Goal: Task Accomplishment & Management: Use online tool/utility

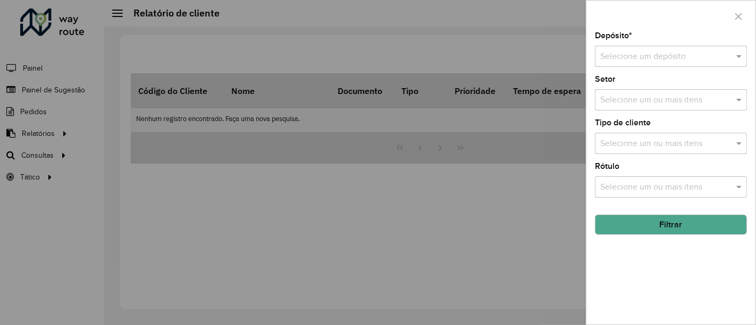
click at [412, 215] on div at bounding box center [378, 162] width 756 height 325
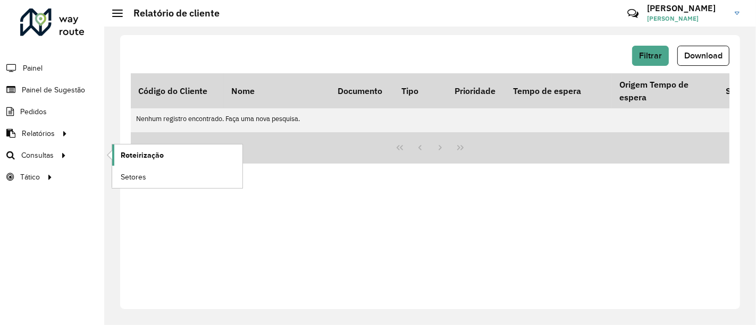
click at [141, 155] on span "Roteirização" at bounding box center [142, 155] width 43 height 11
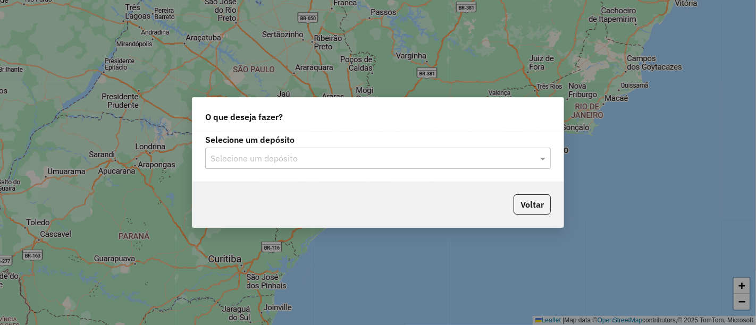
click at [336, 165] on div "Selecione um depósito" at bounding box center [378, 158] width 346 height 21
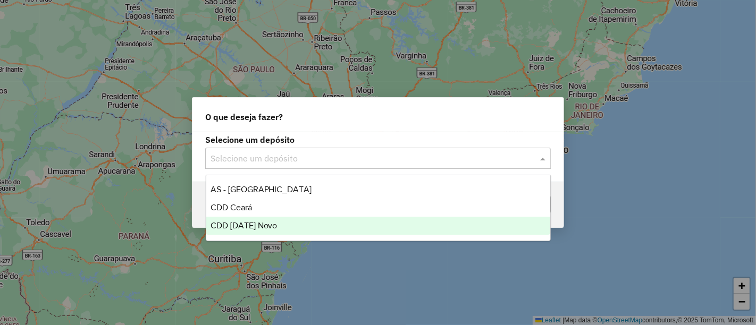
click at [280, 221] on div "CDD [DATE] Novo" at bounding box center [378, 226] width 344 height 18
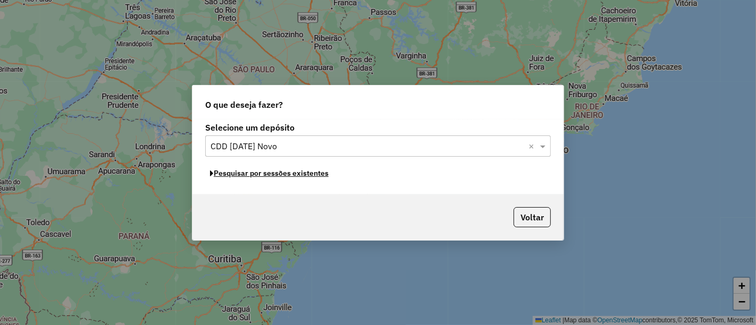
click at [320, 178] on button "Pesquisar por sessões existentes" at bounding box center [269, 173] width 128 height 16
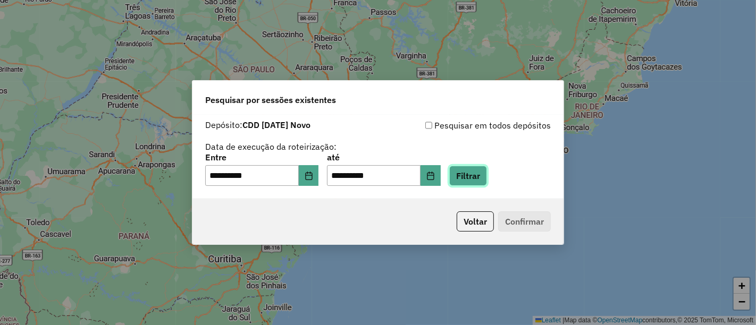
click at [487, 179] on button "Filtrar" at bounding box center [468, 176] width 38 height 20
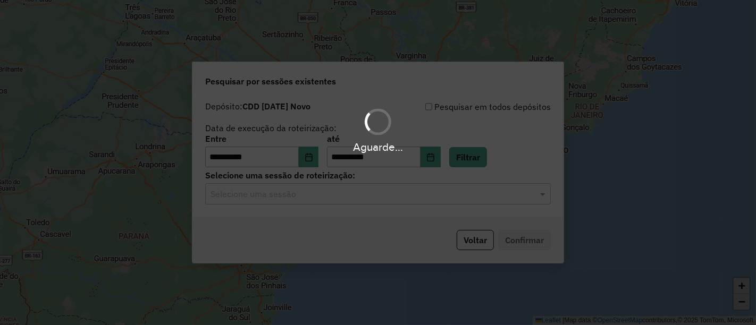
click at [445, 191] on hb-app "**********" at bounding box center [378, 162] width 756 height 325
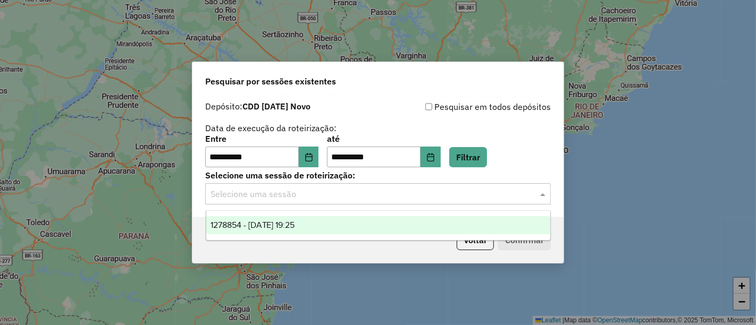
click at [357, 194] on input "text" at bounding box center [368, 194] width 314 height 13
click at [288, 221] on span "1278854 - 19/09/2025 19:25" at bounding box center [253, 225] width 85 height 9
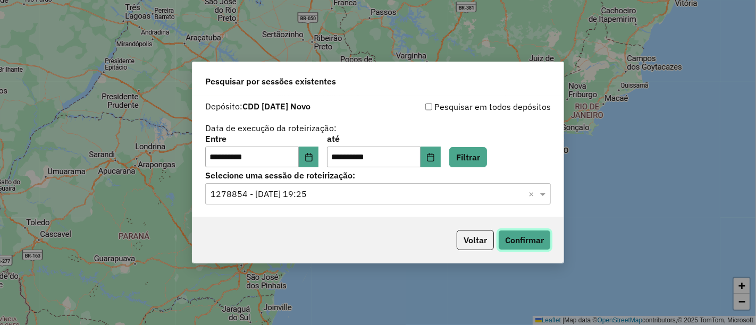
click at [523, 233] on button "Confirmar" at bounding box center [524, 240] width 53 height 20
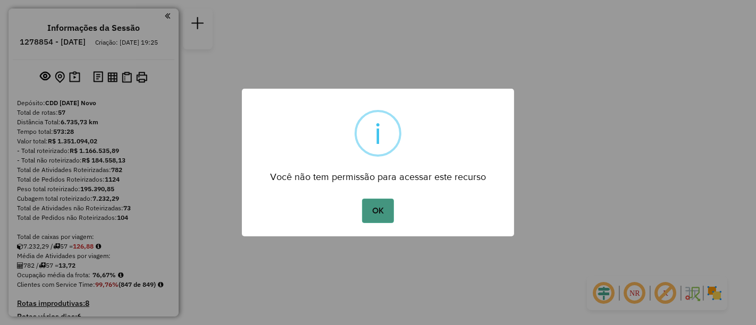
click at [381, 214] on button "OK" at bounding box center [377, 211] width 31 height 24
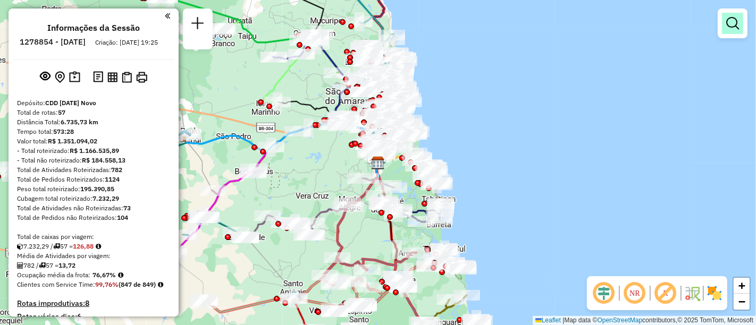
click at [734, 19] on em at bounding box center [732, 23] width 13 height 13
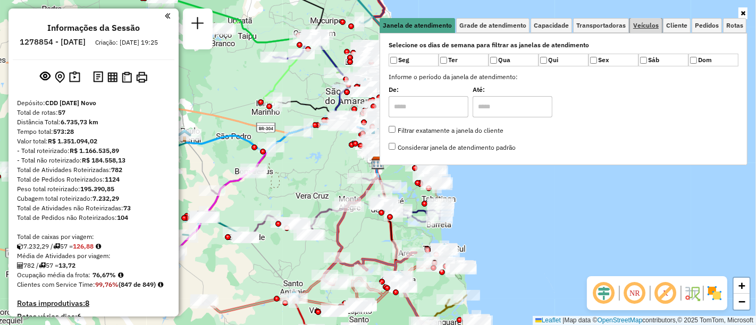
click at [646, 29] on span "Veículos" at bounding box center [646, 25] width 26 height 6
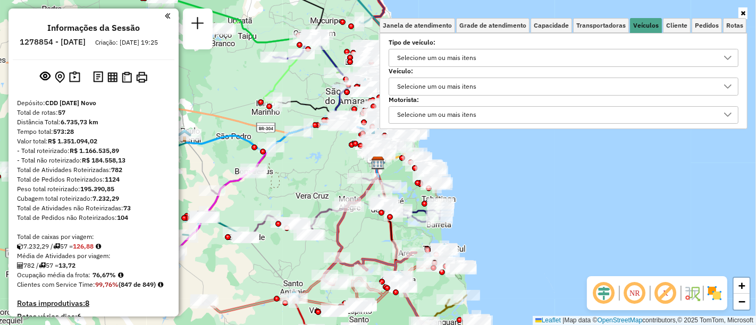
click at [478, 93] on div "Selecione um ou mais itens" at bounding box center [436, 86] width 87 height 17
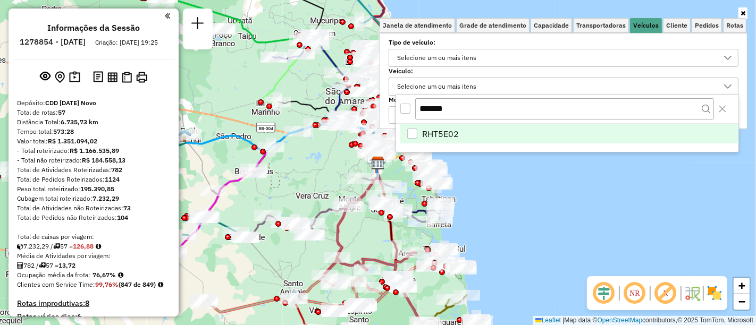
type input "*******"
click at [416, 129] on div "RHT5E02" at bounding box center [412, 134] width 10 height 10
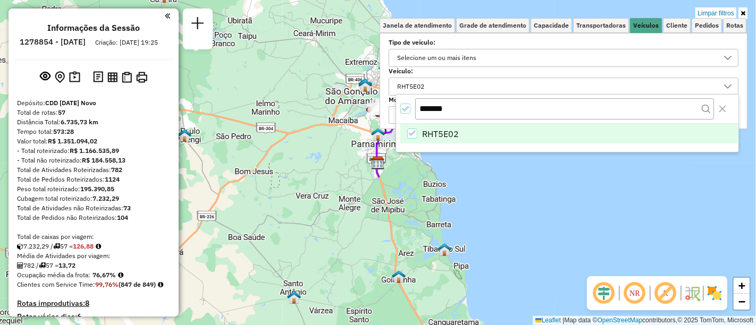
click at [744, 13] on icon at bounding box center [743, 13] width 5 height 6
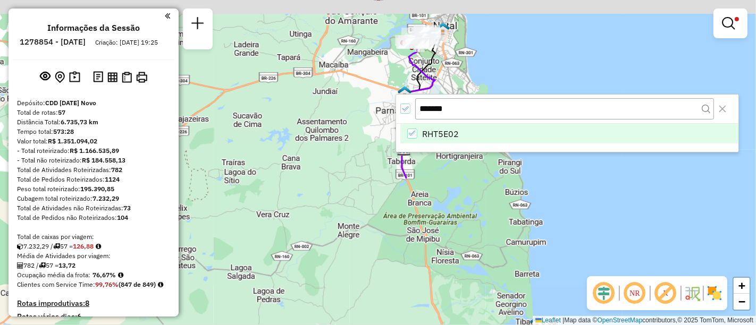
drag, startPoint x: 364, startPoint y: 96, endPoint x: 266, endPoint y: 234, distance: 169.7
click at [266, 234] on div "Limpar filtros Janela de atendimento Grade de atendimento Capacidade Transporta…" at bounding box center [378, 162] width 756 height 325
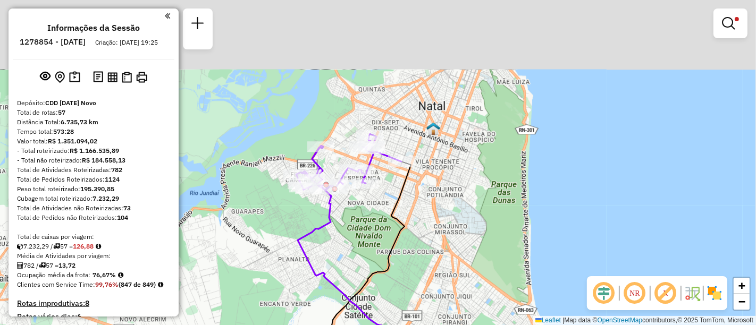
drag, startPoint x: 330, startPoint y: 122, endPoint x: 354, endPoint y: 203, distance: 85.0
click at [356, 212] on div "Limpar filtros Janela de atendimento Grade de atendimento Capacidade Transporta…" at bounding box center [378, 162] width 756 height 325
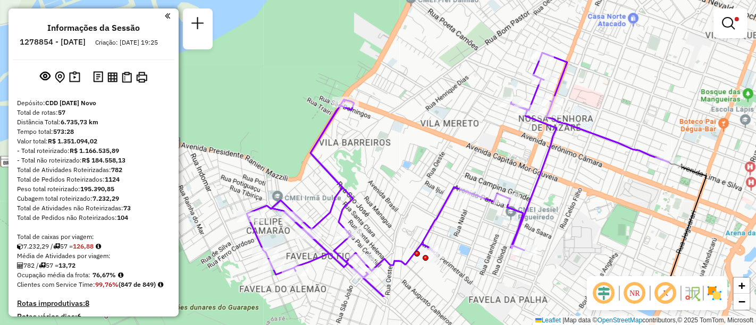
drag, startPoint x: 430, startPoint y: 140, endPoint x: 444, endPoint y: 125, distance: 20.3
click at [444, 125] on div "Limpar filtros Janela de atendimento Grade de atendimento Capacidade Transporta…" at bounding box center [378, 162] width 756 height 325
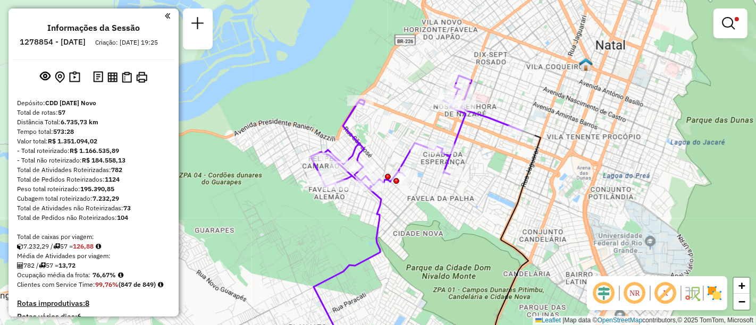
drag, startPoint x: 407, startPoint y: 187, endPoint x: 405, endPoint y: 200, distance: 12.9
click at [405, 186] on div at bounding box center [405, 176] width 10 height 19
